Goal: Find specific page/section: Find specific page/section

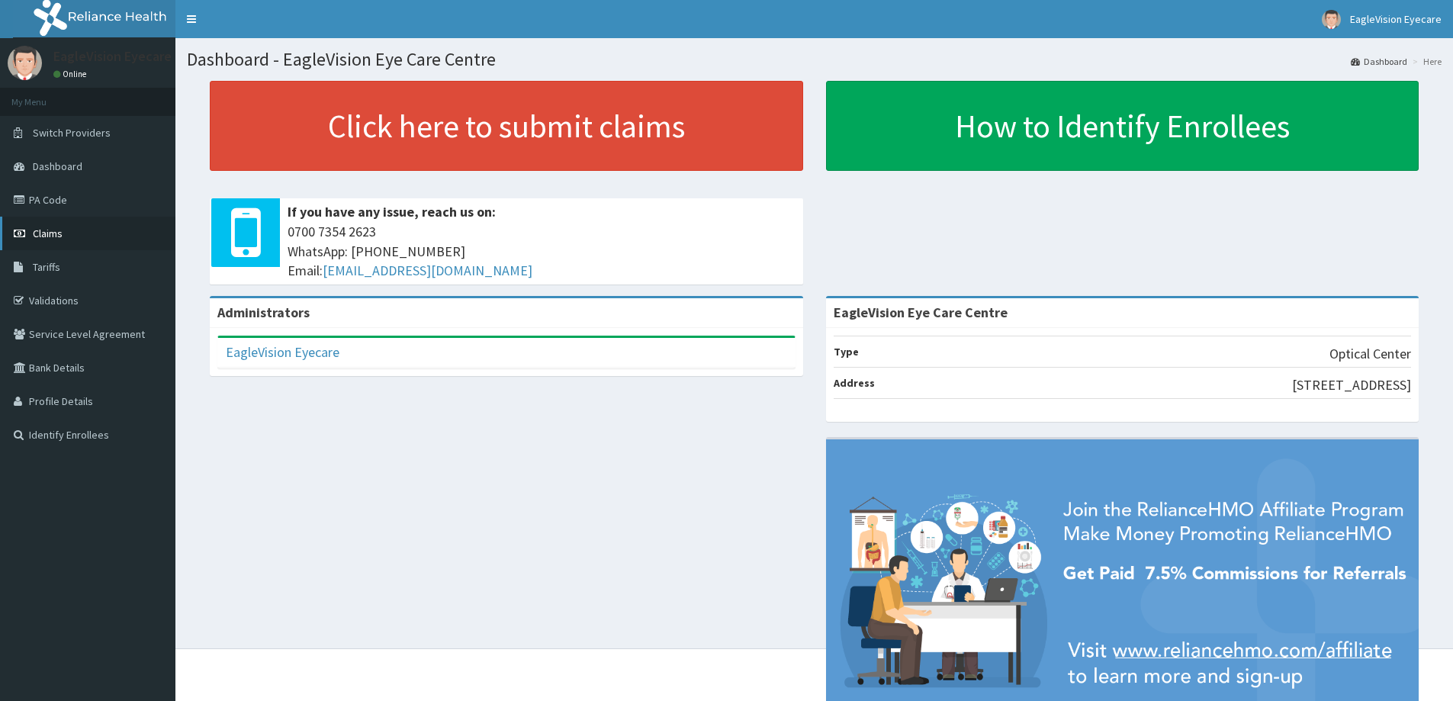
click at [65, 236] on link "Claims" at bounding box center [87, 234] width 175 height 34
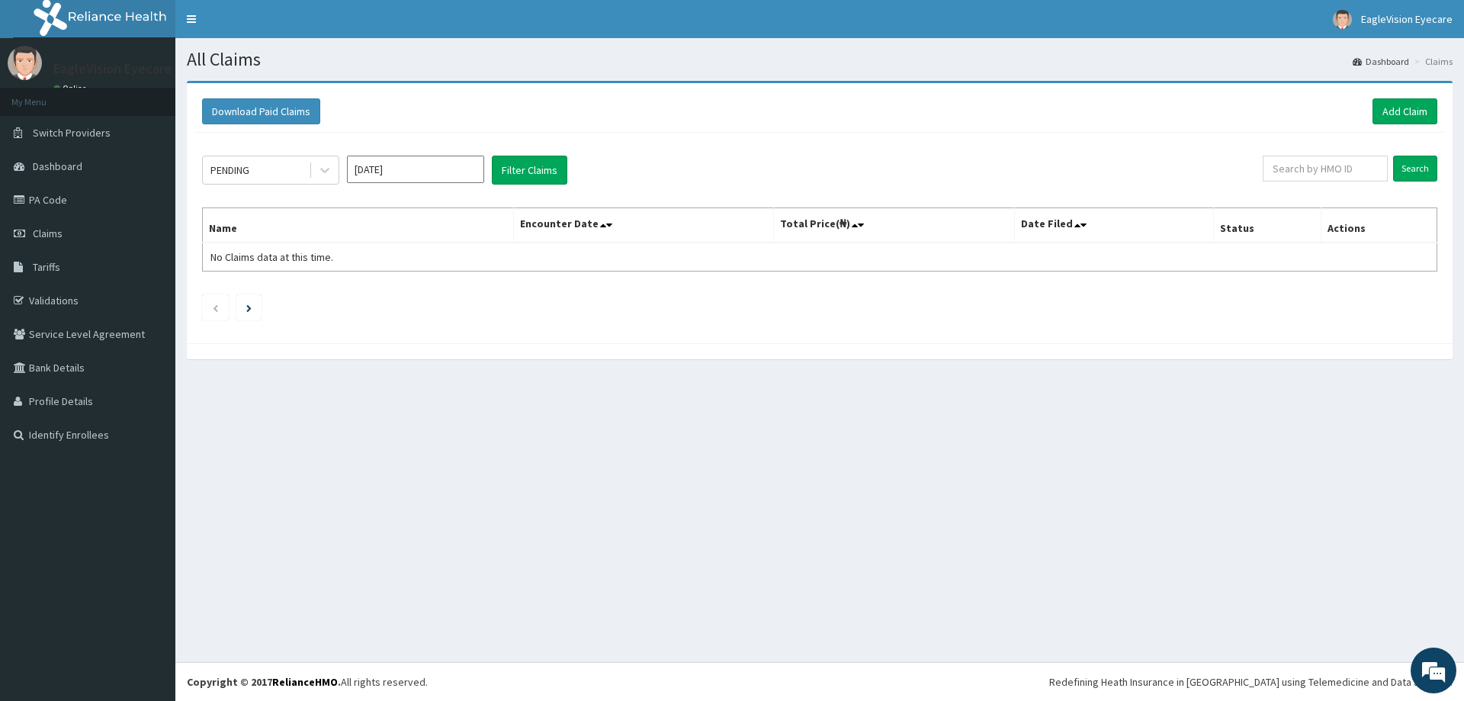
click at [82, 197] on link "PA Code" at bounding box center [87, 200] width 175 height 34
